Goal: Task Accomplishment & Management: Use online tool/utility

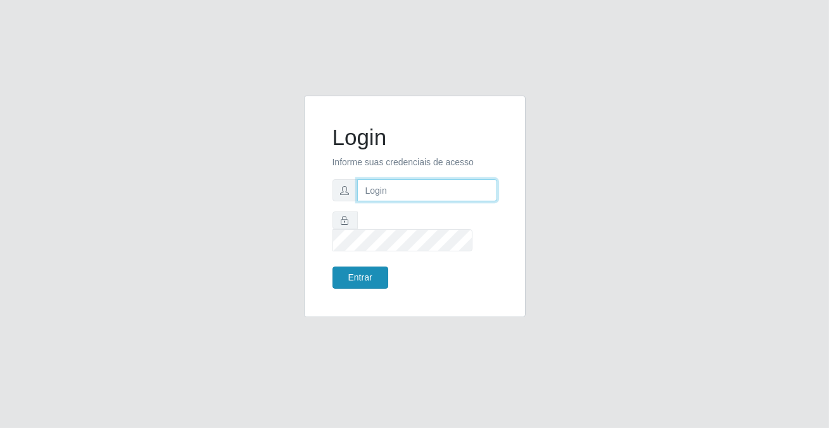
type input "[PERSON_NAME][EMAIL_ADDRESS][DOMAIN_NAME]"
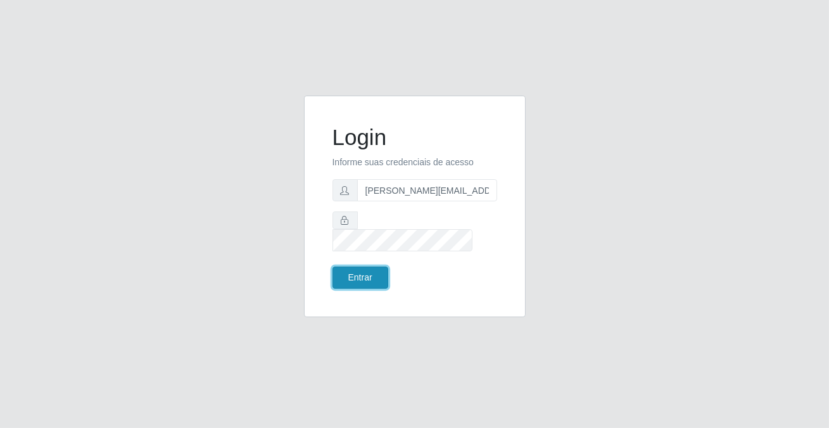
click at [336, 267] on button "Entrar" at bounding box center [361, 278] width 56 height 22
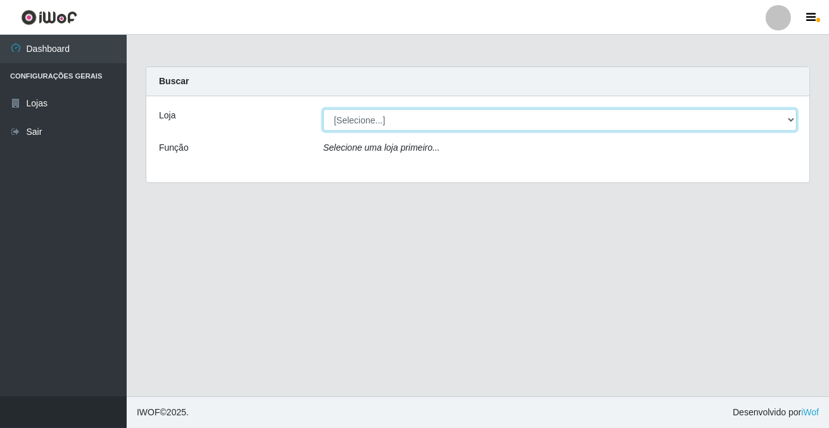
click at [355, 125] on select "[Selecione...] Rede Potiguar 2 - Macaíba" at bounding box center [560, 120] width 474 height 22
select select "101"
click at [323, 109] on select "[Selecione...] Rede Potiguar 2 - Macaíba" at bounding box center [560, 120] width 474 height 22
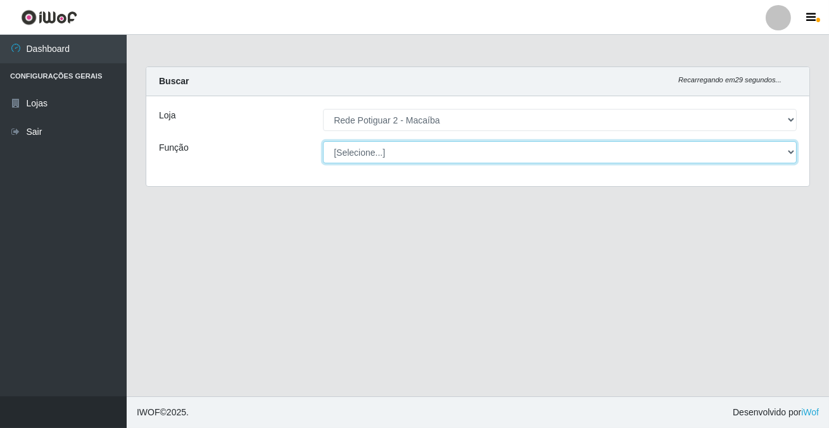
drag, startPoint x: 361, startPoint y: 146, endPoint x: 359, endPoint y: 156, distance: 11.1
click at [361, 146] on select "[Selecione...] ASG ASG + ASG ++ Auxiliar de Estoque Balconista Embalador Reposi…" at bounding box center [560, 152] width 474 height 22
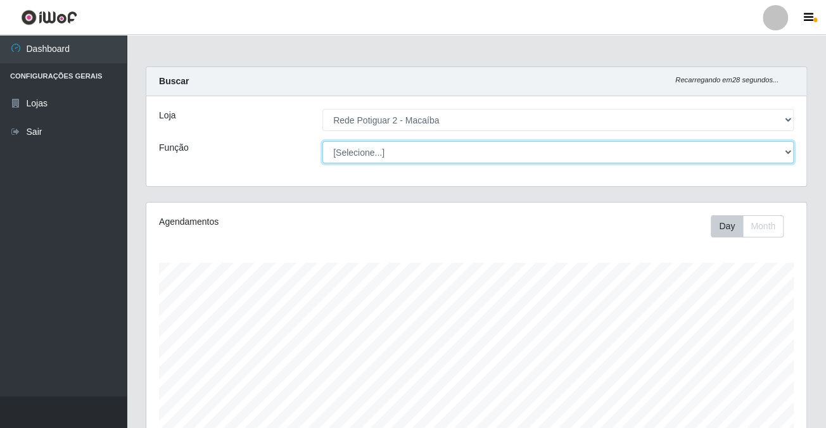
scroll to position [263, 659]
select select "1"
click at [322, 141] on select "[Selecione...] ASG ASG + ASG ++ Auxiliar de Estoque Balconista Embalador Reposi…" at bounding box center [557, 152] width 471 height 22
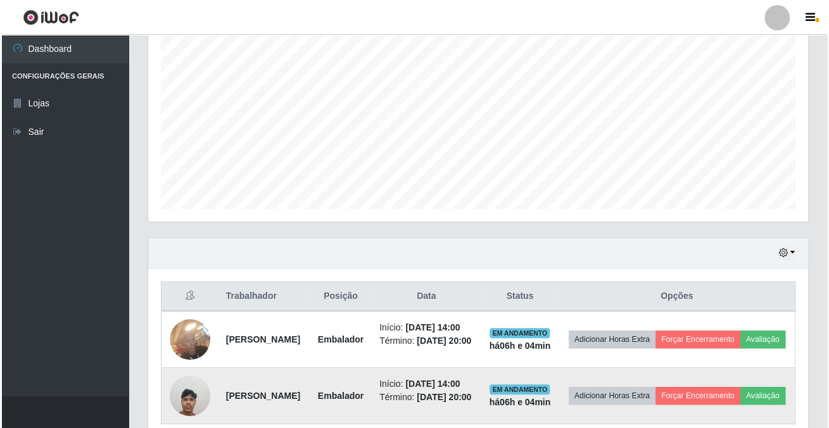
scroll to position [344, 0]
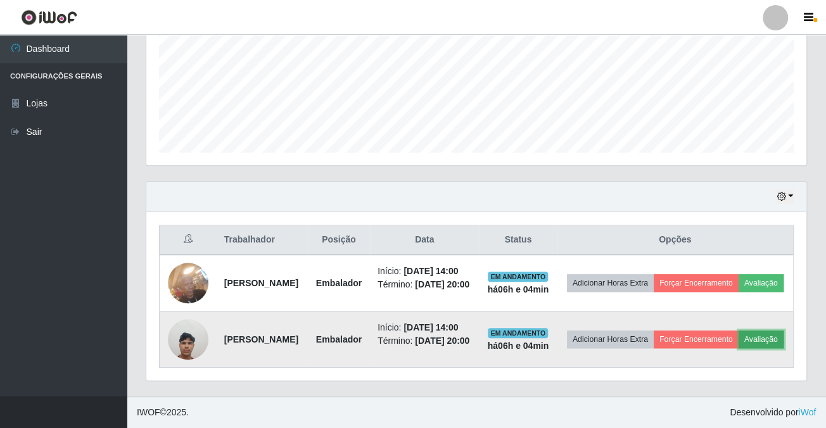
click at [739, 333] on button "Avaliação" at bounding box center [761, 340] width 45 height 18
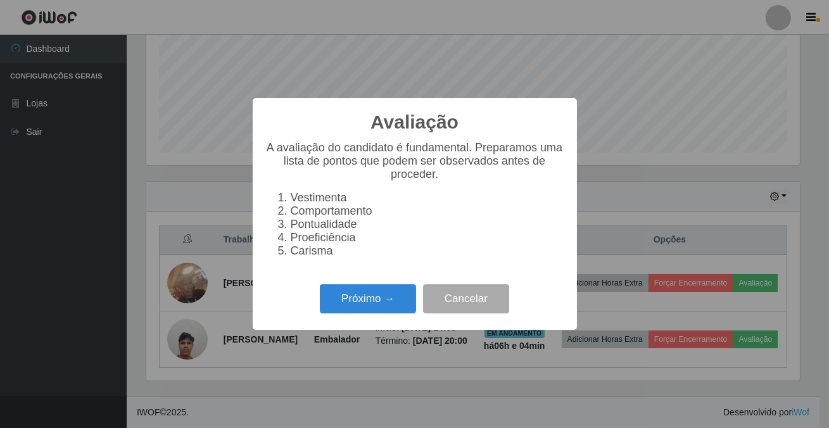
scroll to position [263, 653]
click at [388, 306] on button "Próximo →" at bounding box center [368, 299] width 96 height 30
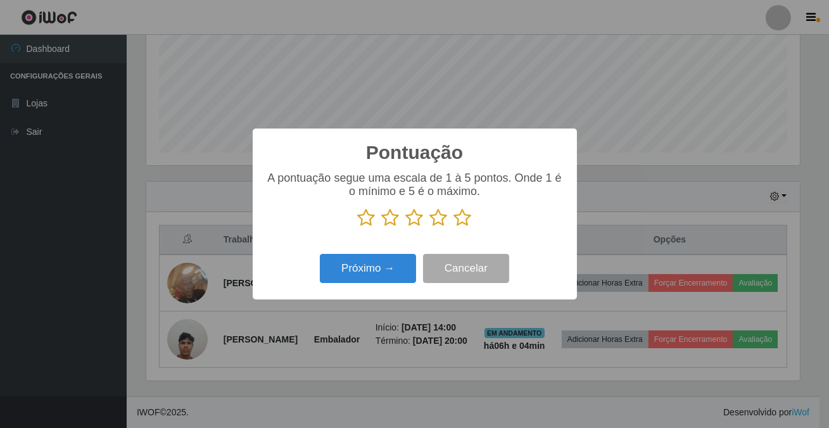
scroll to position [633197, 632805]
drag, startPoint x: 466, startPoint y: 219, endPoint x: 355, endPoint y: 272, distance: 123.0
click at [457, 224] on icon at bounding box center [463, 217] width 18 height 19
click at [454, 227] on input "radio" at bounding box center [454, 227] width 0 height 0
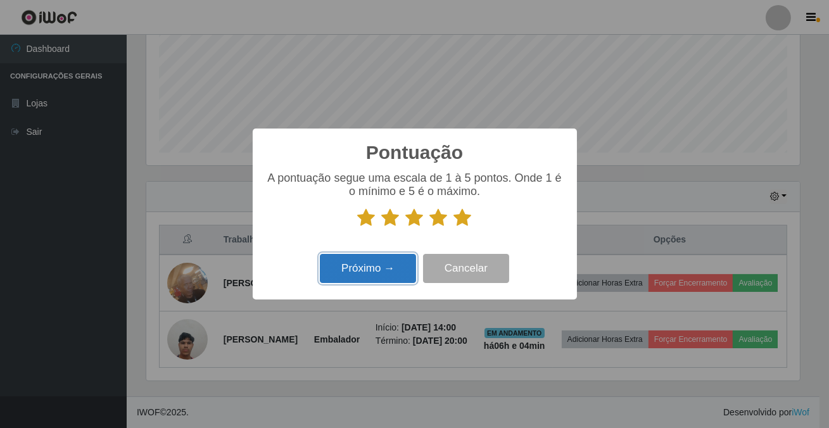
click at [352, 274] on button "Próximo →" at bounding box center [368, 269] width 96 height 30
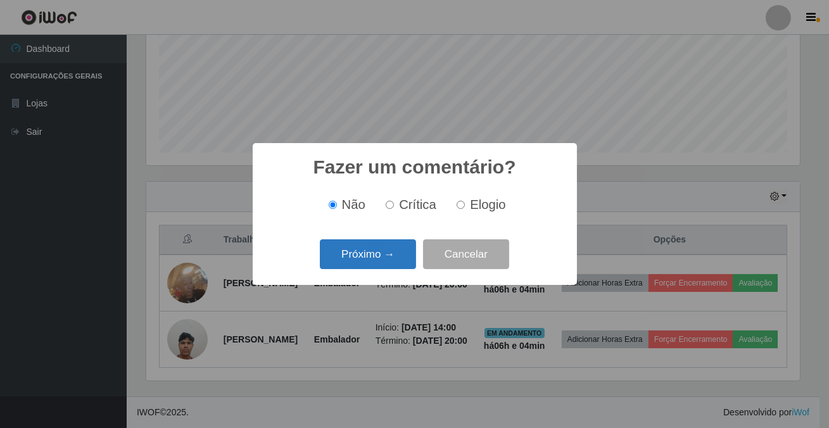
click at [353, 271] on div "Próximo → Cancelar" at bounding box center [414, 254] width 299 height 36
click at [355, 260] on button "Próximo →" at bounding box center [368, 254] width 96 height 30
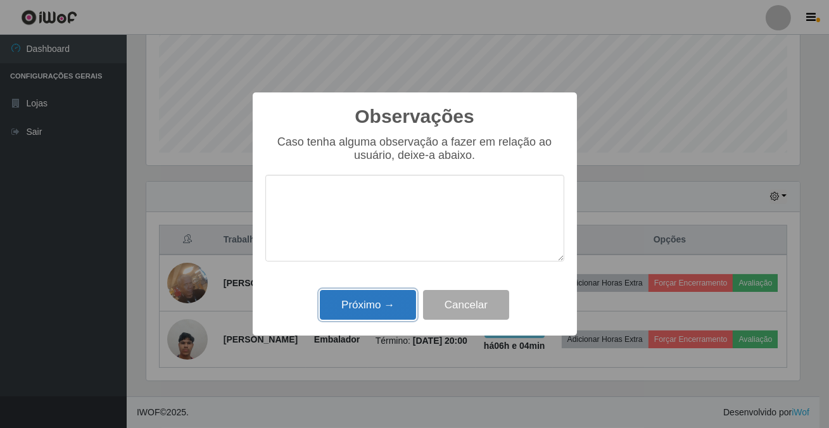
click at [362, 302] on button "Próximo →" at bounding box center [368, 305] width 96 height 30
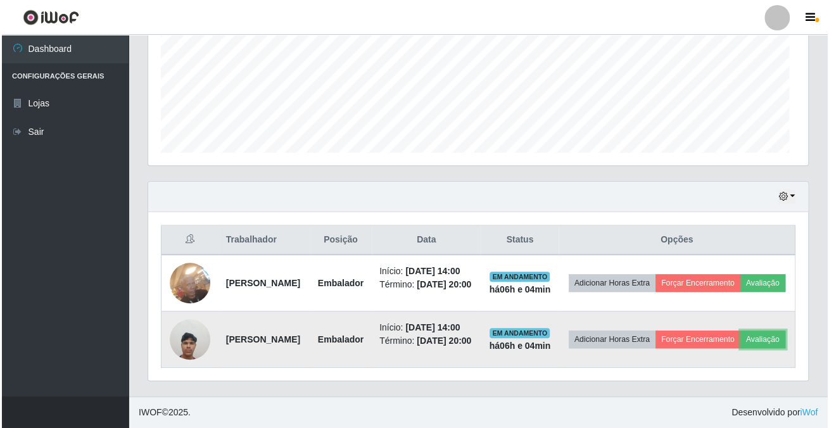
scroll to position [263, 659]
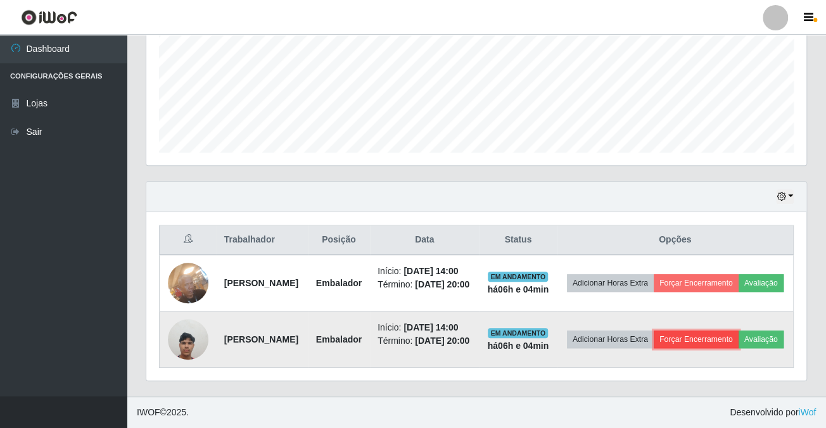
click at [712, 331] on button "Forçar Encerramento" at bounding box center [696, 340] width 85 height 18
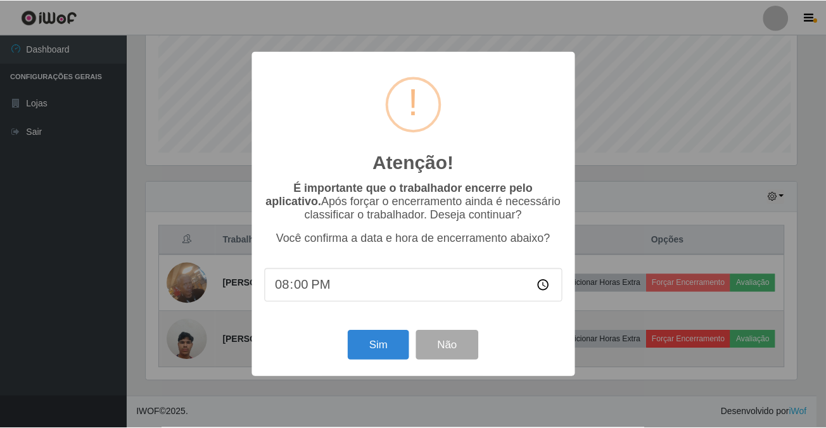
scroll to position [263, 653]
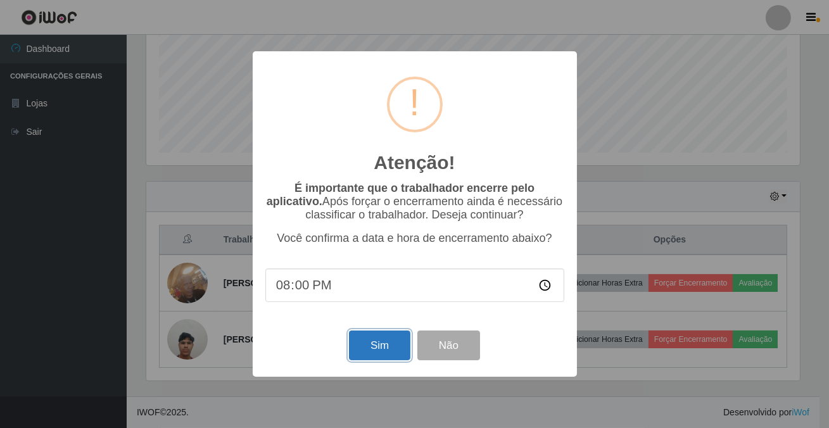
click at [386, 343] on button "Sim" at bounding box center [379, 346] width 61 height 30
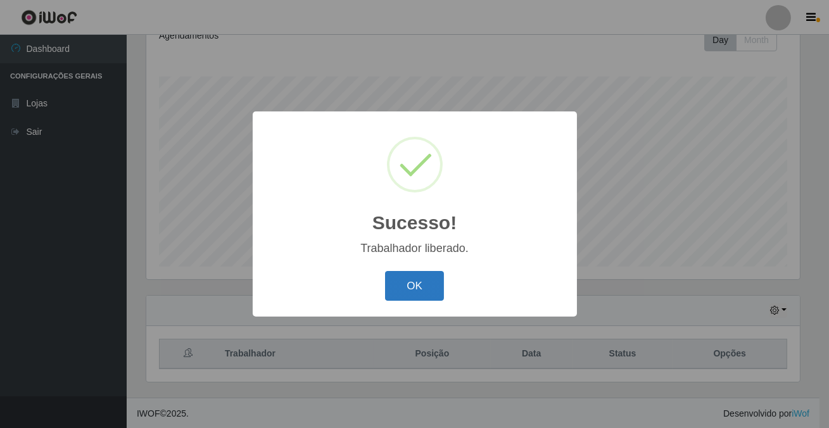
click at [411, 296] on button "OK" at bounding box center [414, 286] width 59 height 30
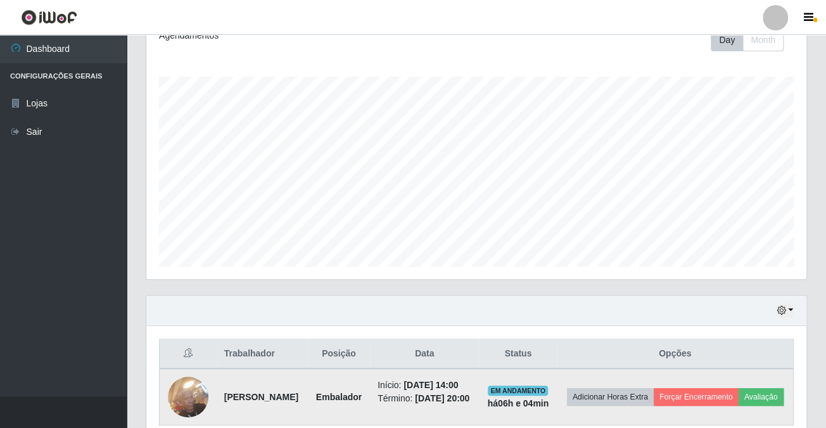
scroll to position [265, 0]
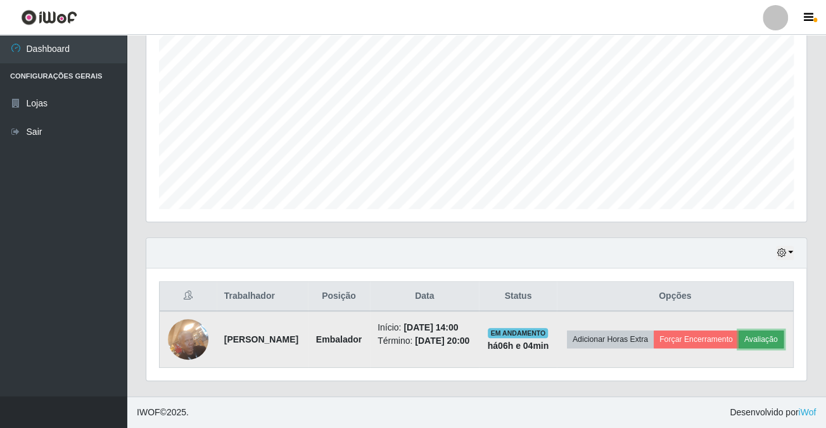
click at [739, 334] on button "Avaliação" at bounding box center [761, 340] width 45 height 18
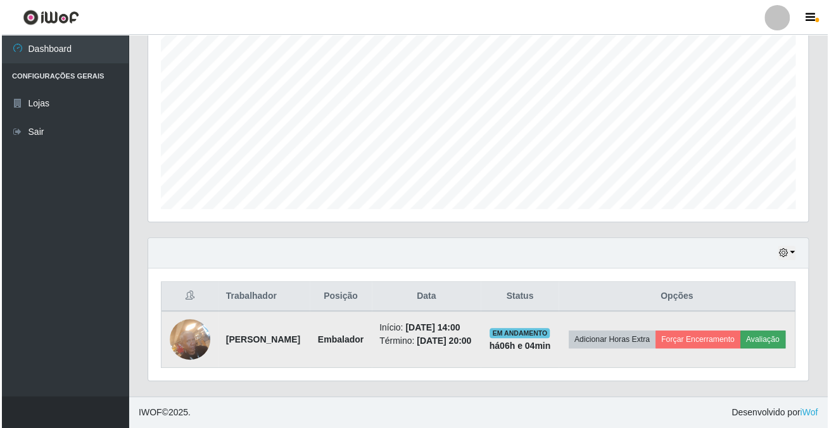
scroll to position [263, 653]
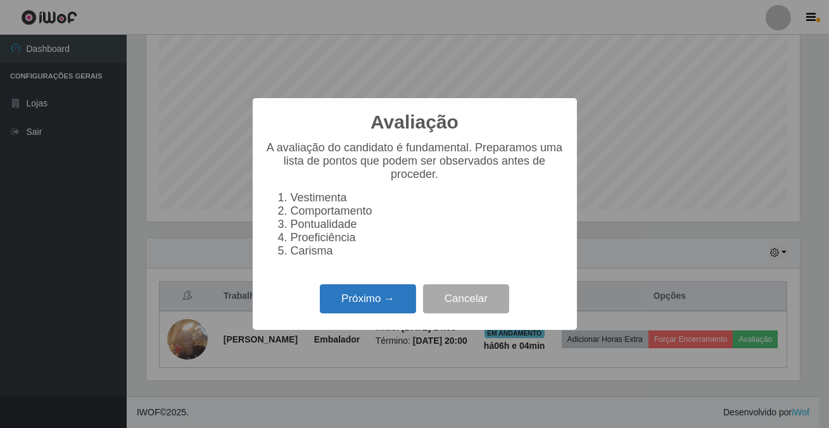
click at [366, 299] on button "Próximo →" at bounding box center [368, 299] width 96 height 30
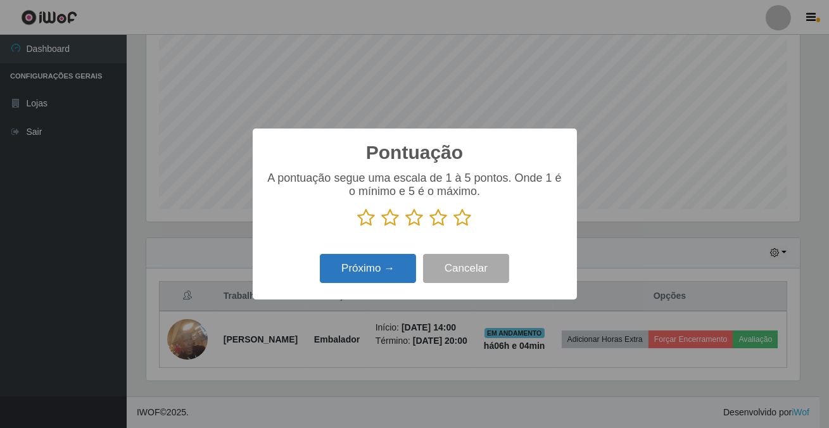
drag, startPoint x: 461, startPoint y: 218, endPoint x: 397, endPoint y: 263, distance: 78.2
click at [461, 219] on icon at bounding box center [463, 217] width 18 height 19
click at [454, 227] on input "radio" at bounding box center [454, 227] width 0 height 0
click at [393, 266] on button "Próximo →" at bounding box center [368, 269] width 96 height 30
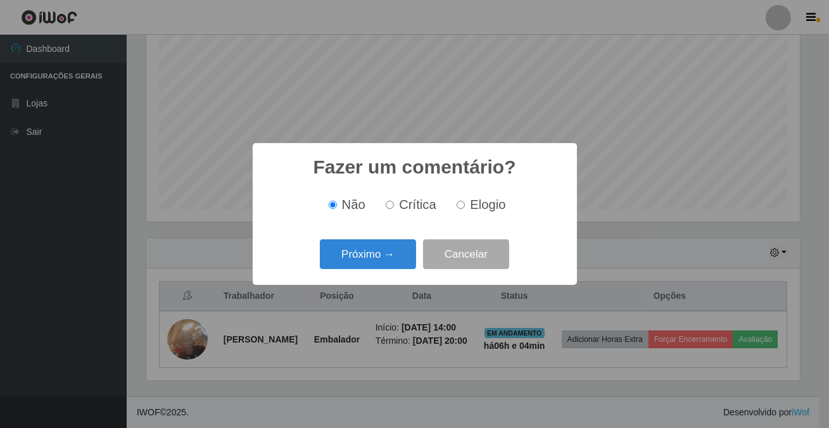
click at [393, 266] on button "Próximo →" at bounding box center [368, 254] width 96 height 30
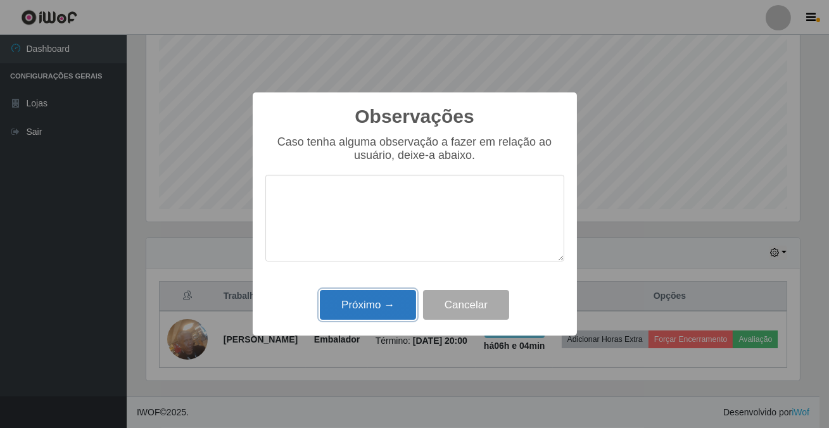
click at [388, 316] on button "Próximo →" at bounding box center [368, 305] width 96 height 30
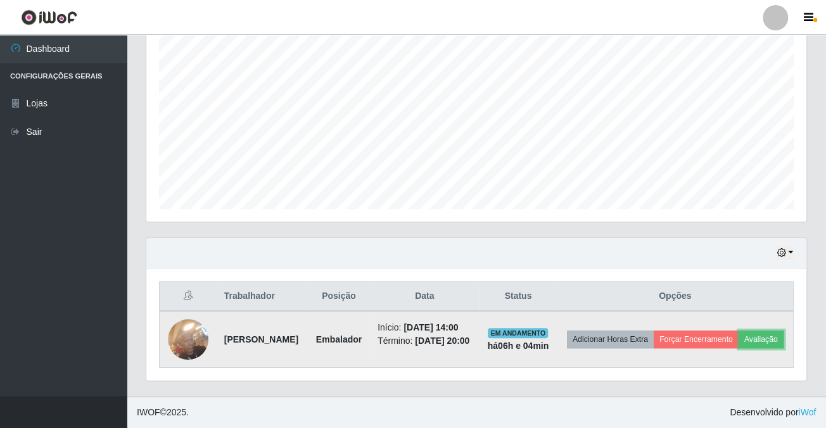
scroll to position [263, 659]
click at [715, 331] on button "Forçar Encerramento" at bounding box center [696, 340] width 85 height 18
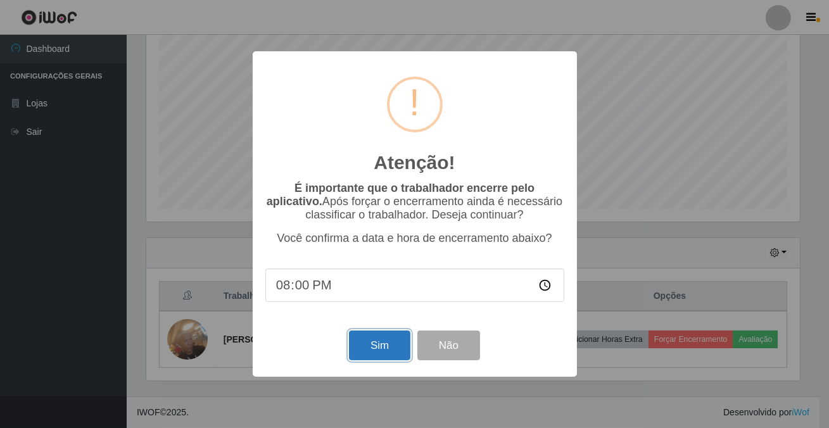
click at [364, 345] on button "Sim" at bounding box center [379, 346] width 61 height 30
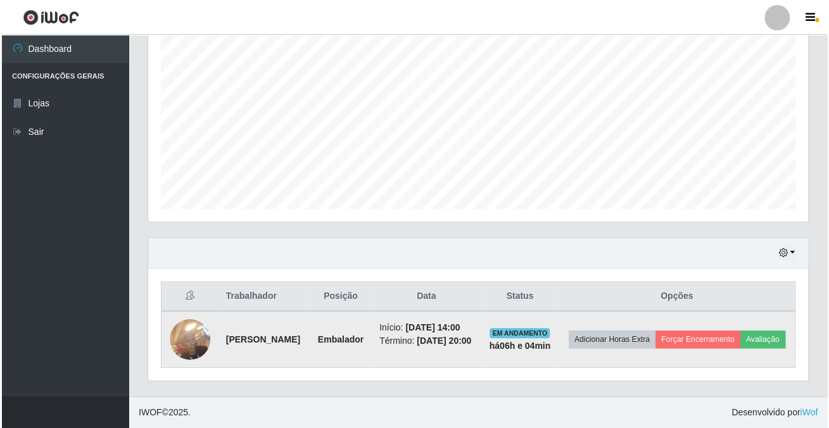
scroll to position [0, 0]
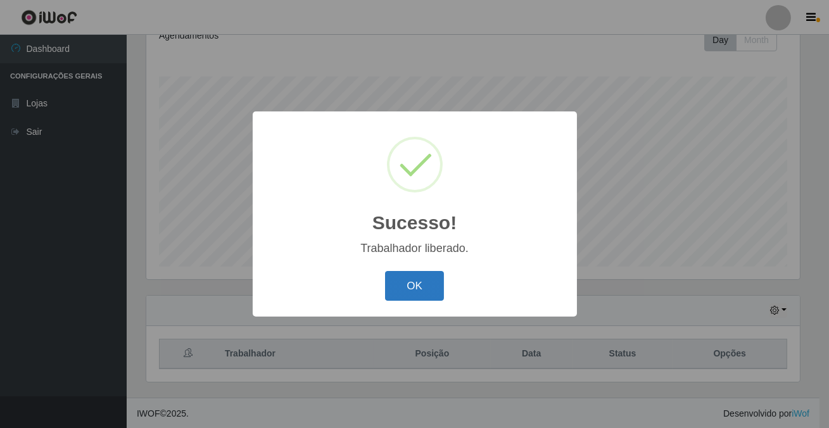
click at [416, 287] on button "OK" at bounding box center [414, 286] width 59 height 30
